Goal: Task Accomplishment & Management: Use online tool/utility

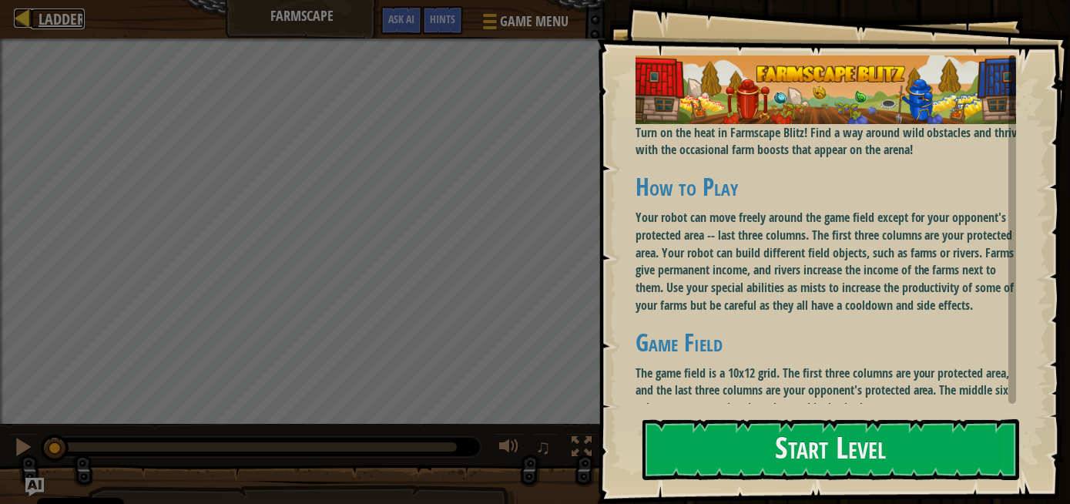
click at [28, 17] on div at bounding box center [23, 17] width 19 height 19
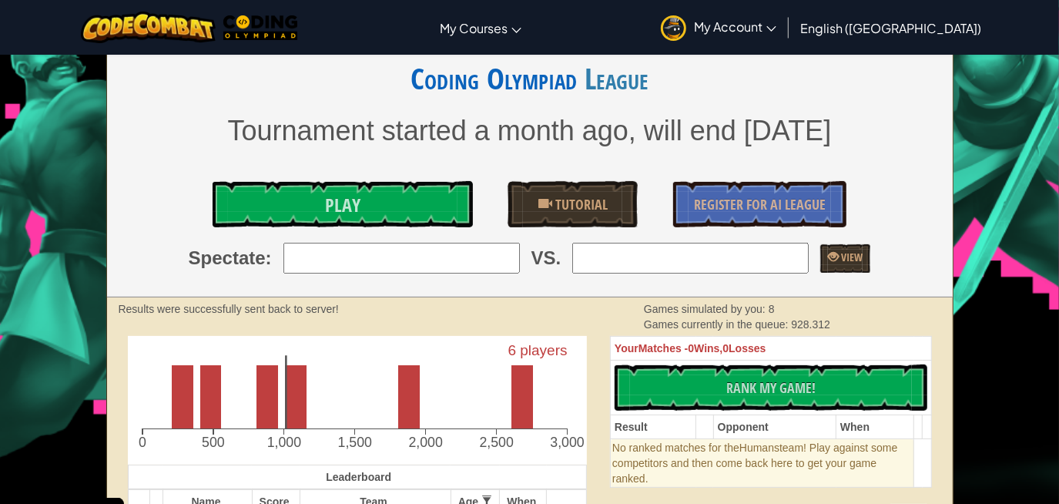
scroll to position [139, 0]
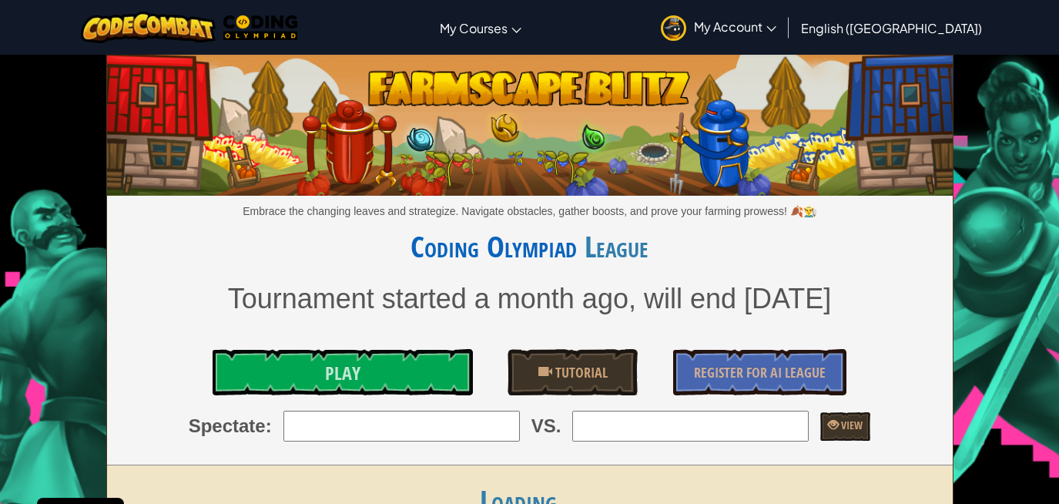
scroll to position [139, 0]
